Goal: Task Accomplishment & Management: Manage account settings

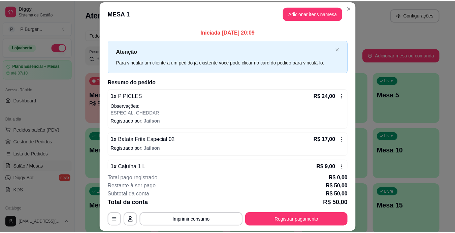
scroll to position [7, 0]
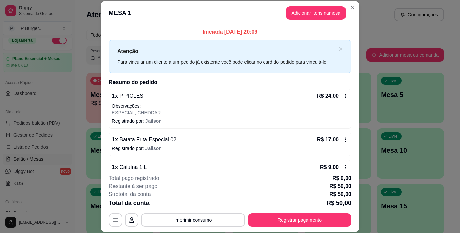
click at [342, 167] on icon at bounding box center [344, 167] width 5 height 5
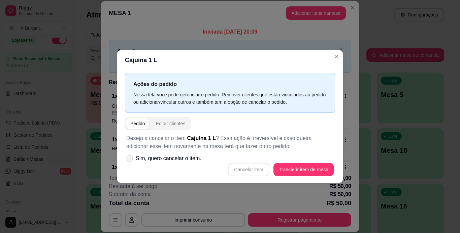
click at [131, 160] on icon at bounding box center [129, 159] width 5 height 4
click at [130, 160] on input "Sim, quero cancelar o item." at bounding box center [128, 162] width 4 height 4
checkbox input "true"
click at [245, 172] on button "Cancelar item" at bounding box center [248, 170] width 40 height 13
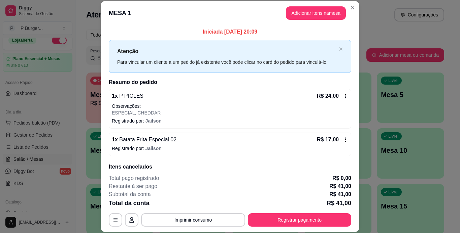
click at [336, 57] on div "Atenção Para vincular um cliente a um pedido [PERSON_NAME] existente você pode …" at bounding box center [230, 56] width 242 height 33
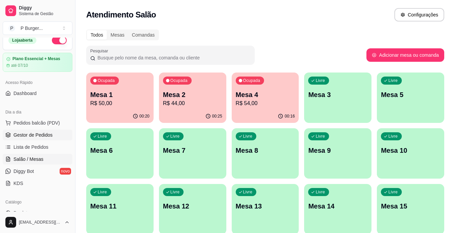
click at [27, 132] on span "Gestor de Pedidos" at bounding box center [32, 135] width 39 height 7
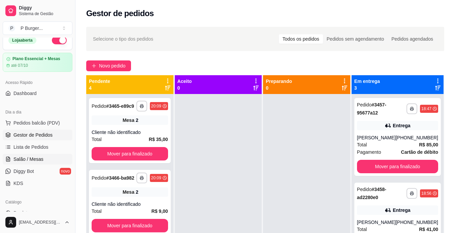
click at [33, 158] on span "Salão / Mesas" at bounding box center [28, 159] width 30 height 7
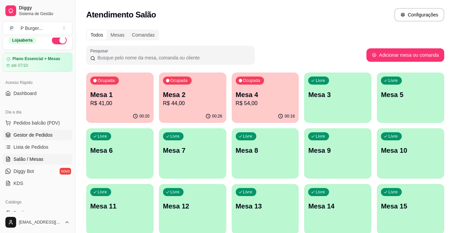
click at [38, 133] on span "Gestor de Pedidos" at bounding box center [32, 135] width 39 height 7
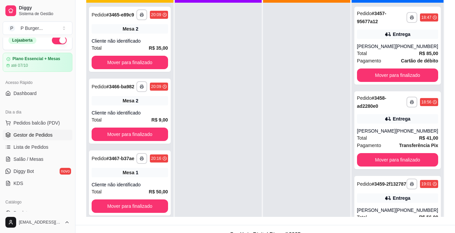
scroll to position [98, 0]
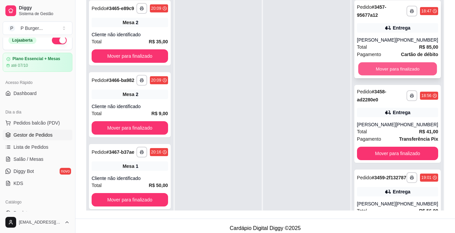
click at [400, 64] on button "Mover para finalizado" at bounding box center [397, 69] width 79 height 13
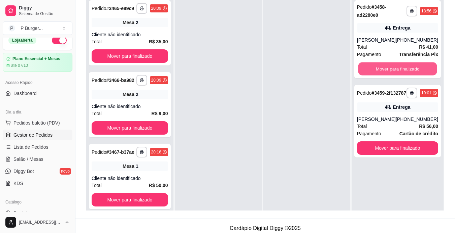
click at [400, 64] on button "Mover para finalizado" at bounding box center [397, 69] width 79 height 13
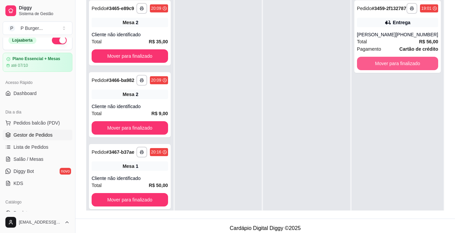
click at [400, 64] on button "Mover para finalizado" at bounding box center [397, 63] width 81 height 13
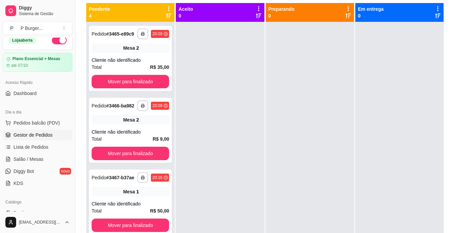
scroll to position [71, 0]
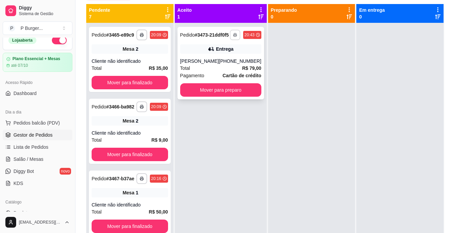
click at [233, 37] on icon "button" at bounding box center [235, 35] width 4 height 4
click at [226, 62] on button "IMPRESSORA" at bounding box center [211, 61] width 47 height 10
click at [233, 37] on button "button" at bounding box center [234, 35] width 10 height 10
click at [219, 63] on button "IMPRESSORA" at bounding box center [211, 61] width 47 height 10
click at [219, 63] on div "**********" at bounding box center [220, 63] width 86 height 73
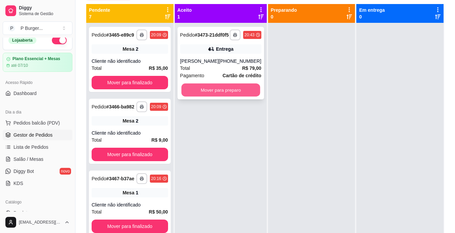
click at [239, 97] on button "Mover para preparo" at bounding box center [220, 90] width 79 height 13
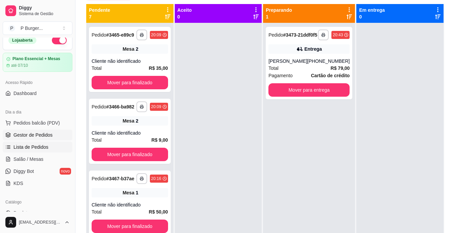
click at [51, 144] on link "Lista de Pedidos" at bounding box center [38, 147] width 70 height 11
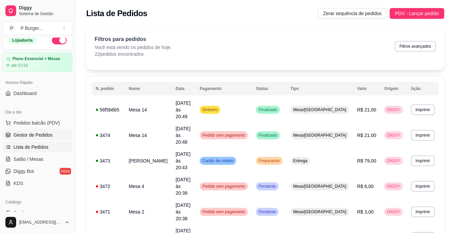
click at [15, 134] on span "Gestor de Pedidos" at bounding box center [32, 135] width 39 height 7
